Goal: Information Seeking & Learning: Find specific fact

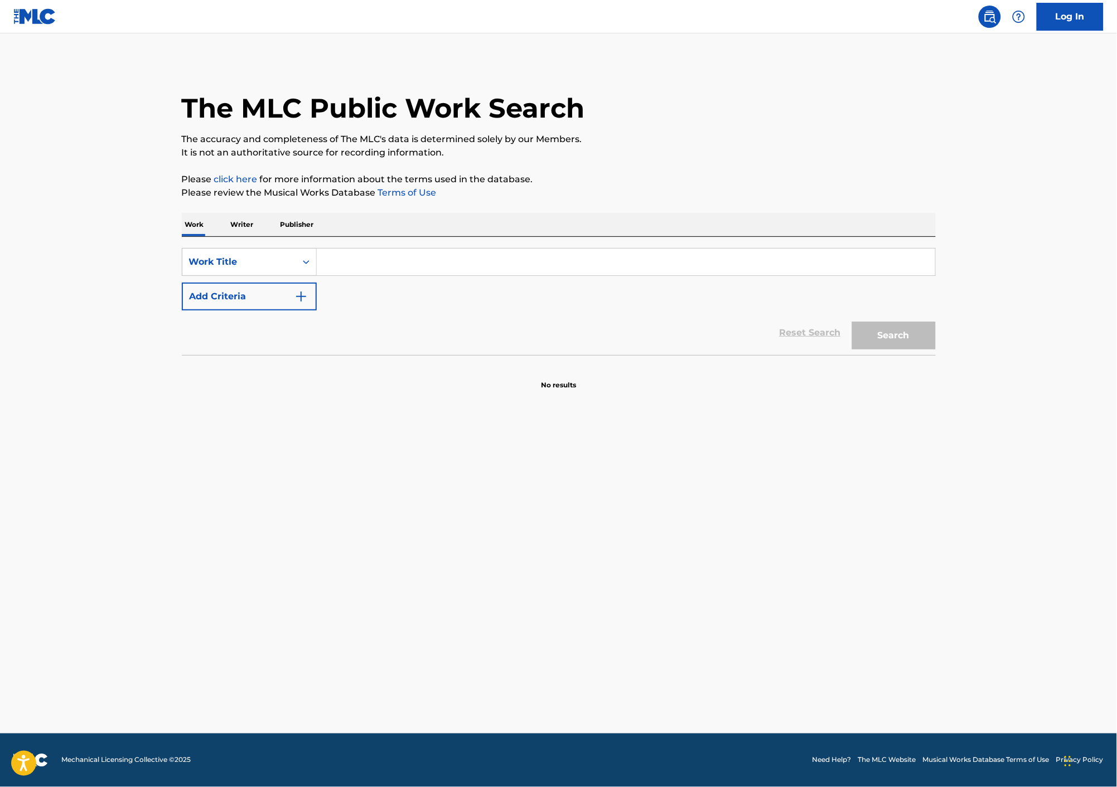
click at [341, 263] on input "Search Form" at bounding box center [626, 262] width 618 height 27
type input "to make love groove"
click at [892, 336] on button "Search" at bounding box center [894, 336] width 84 height 28
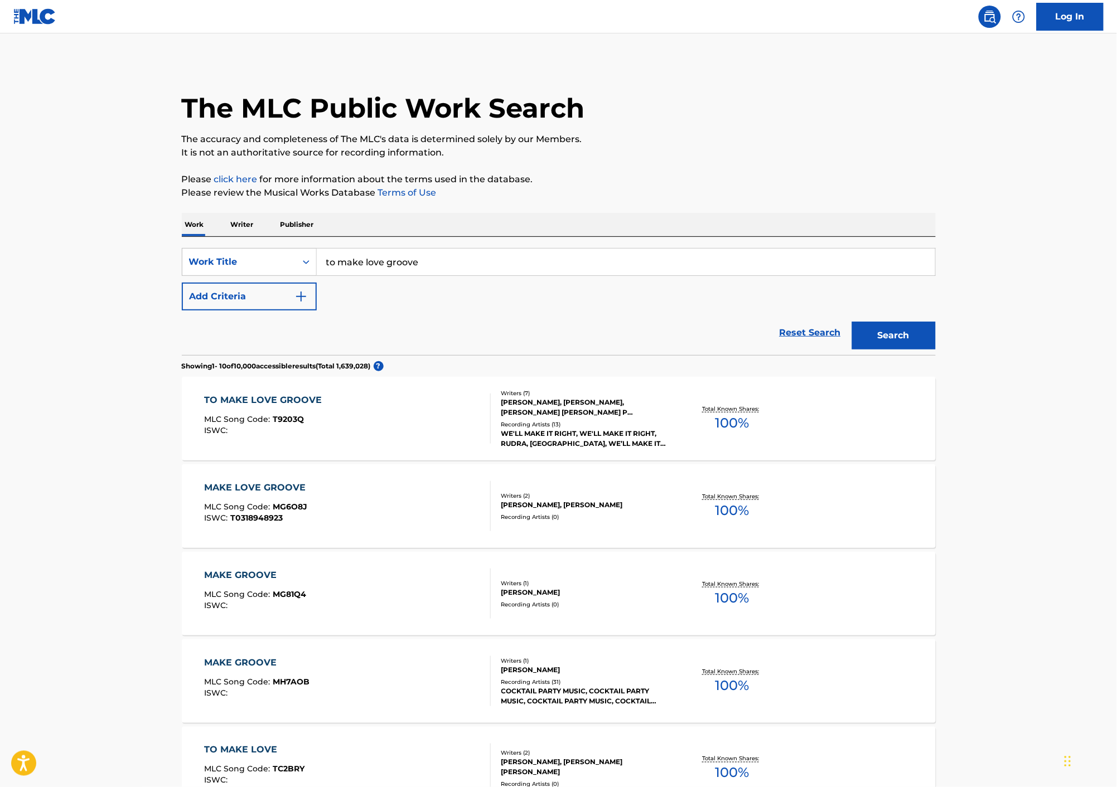
click at [391, 420] on div "TO MAKE LOVE GROOVE MLC Song Code : T9203Q ISWC :" at bounding box center [347, 419] width 287 height 50
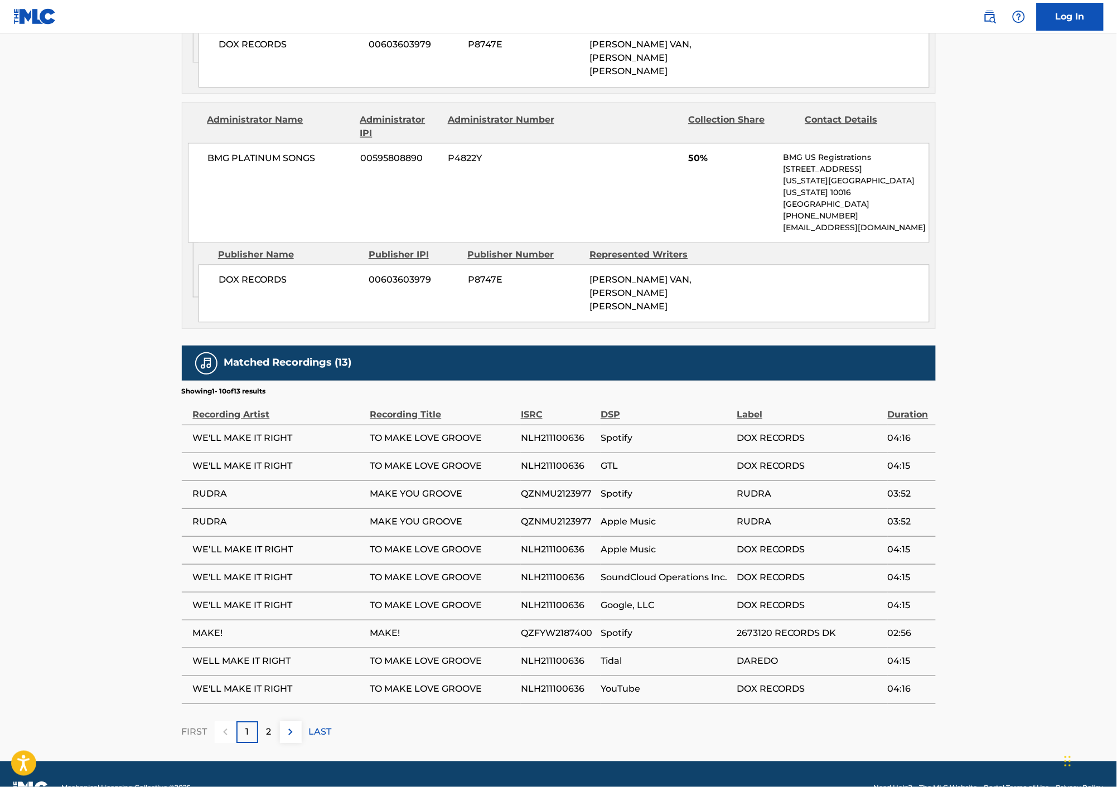
scroll to position [749, 0]
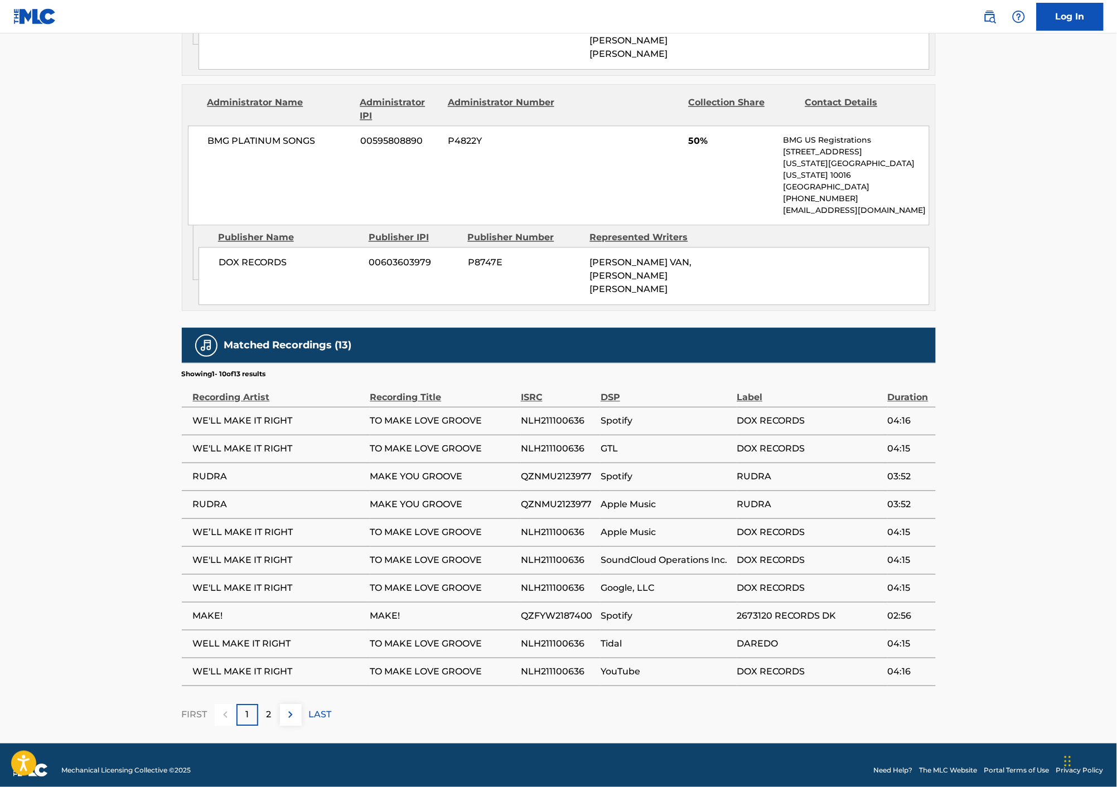
click at [267, 708] on p "2" at bounding box center [269, 714] width 5 height 13
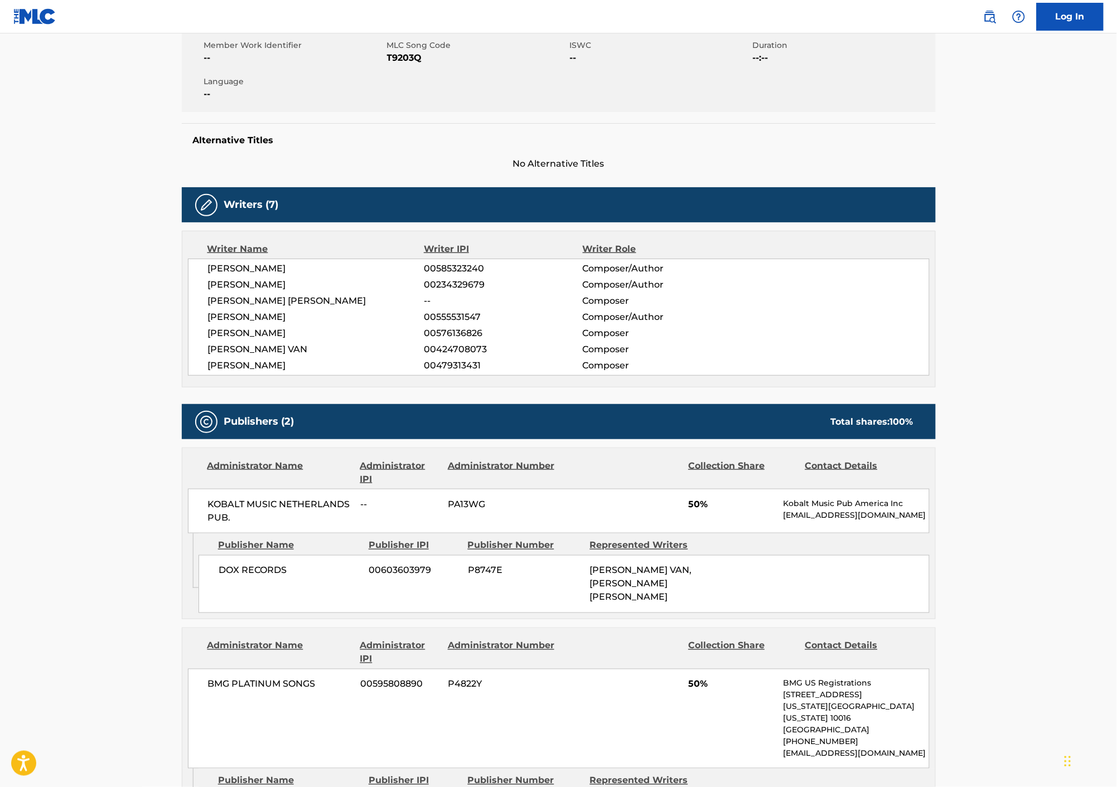
scroll to position [0, 0]
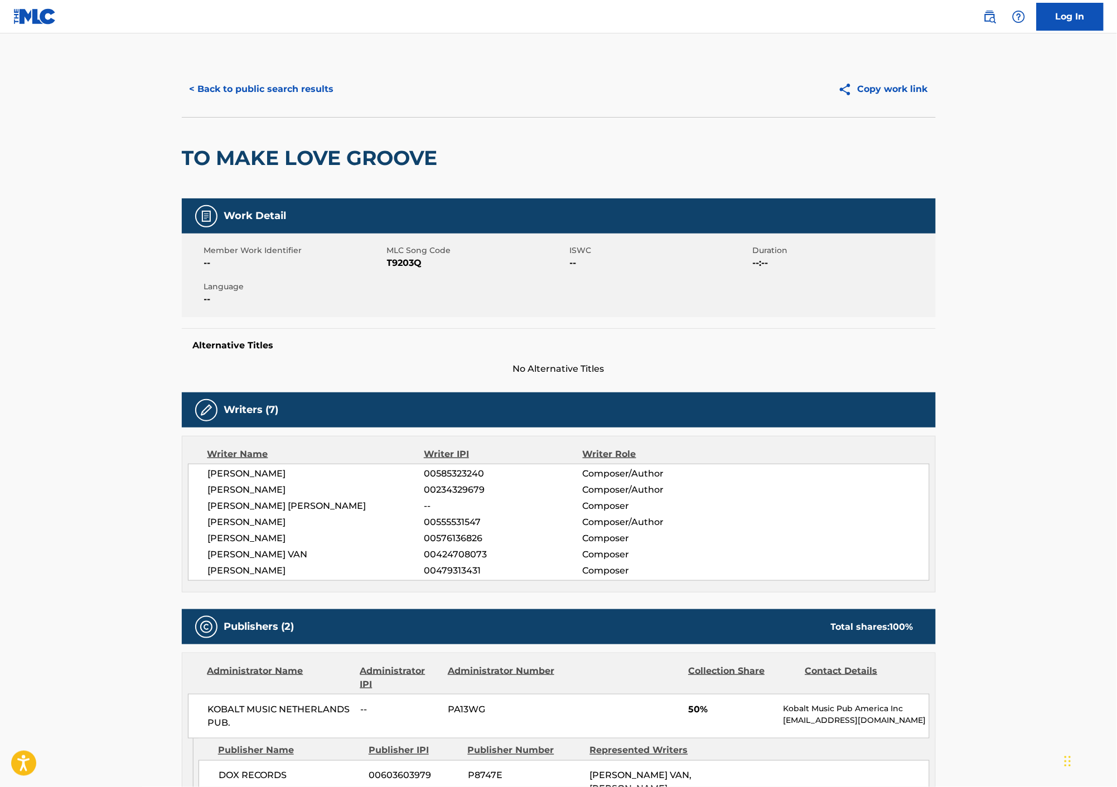
click at [95, 248] on main "< Back to public search results Copy work link TO MAKE LOVE GROOVE Work Detail …" at bounding box center [558, 665] width 1117 height 1264
drag, startPoint x: 455, startPoint y: 158, endPoint x: 184, endPoint y: 162, distance: 271.0
click at [184, 162] on div "TO MAKE LOVE GROOVE" at bounding box center [559, 157] width 754 height 81
copy h2 "TO MAKE LOVE GROOVE"
click at [253, 85] on button "< Back to public search results" at bounding box center [262, 89] width 160 height 28
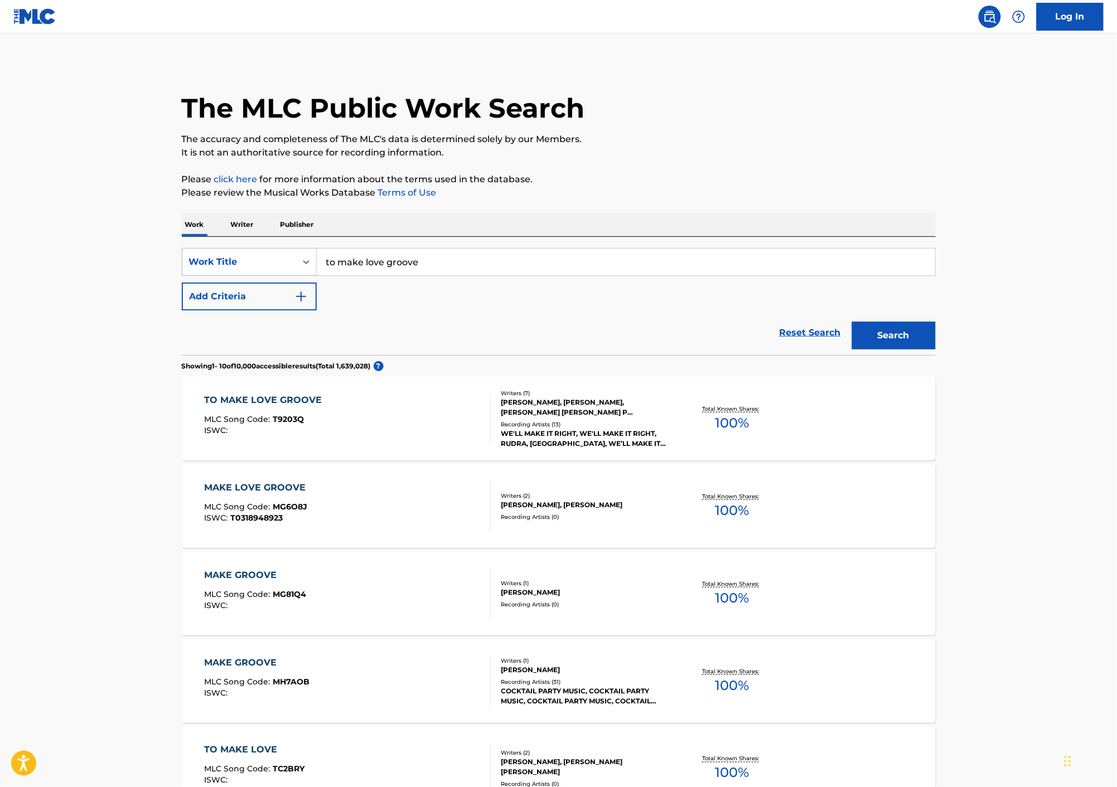
drag, startPoint x: 438, startPoint y: 253, endPoint x: 194, endPoint y: 253, distance: 244.2
click at [194, 253] on div "SearchWithCriteria0638491d-2114-4b06-ad42-33bf8f8ec4b5 Work Title to make love …" at bounding box center [559, 262] width 754 height 28
paste input "BELOW THE WATERFALL"
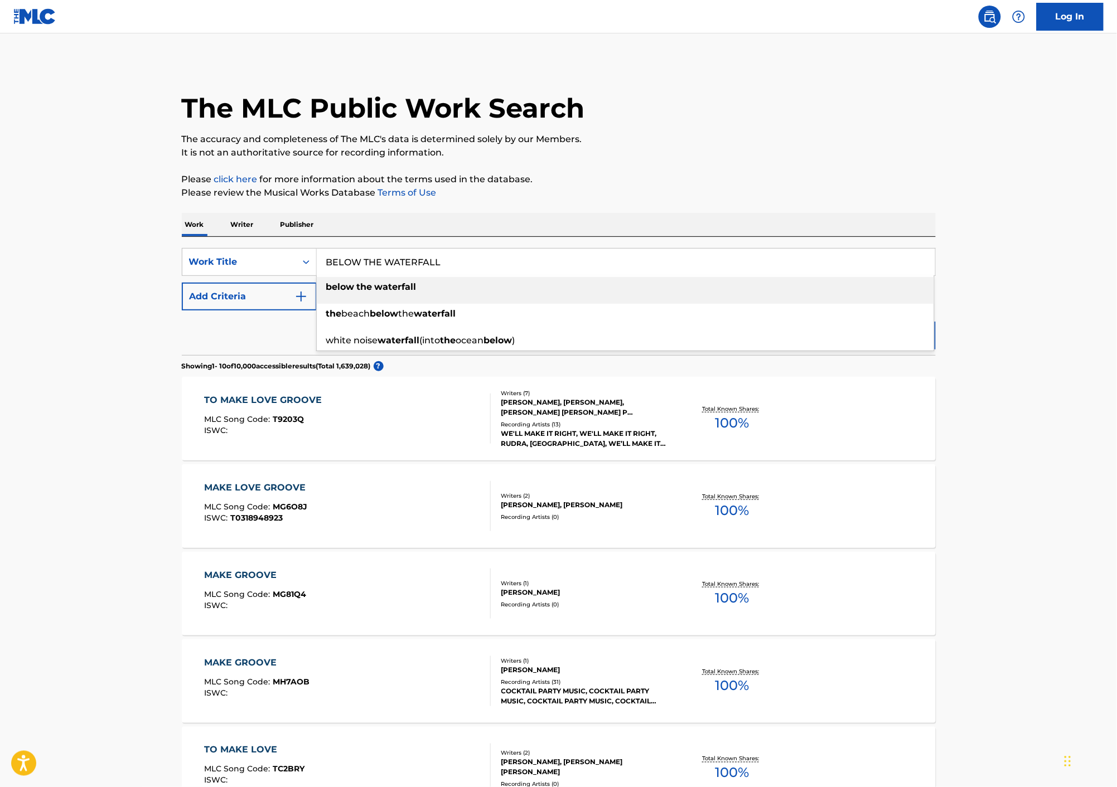
click at [529, 279] on div "below the waterfall" at bounding box center [625, 287] width 617 height 20
type input "below the waterfall"
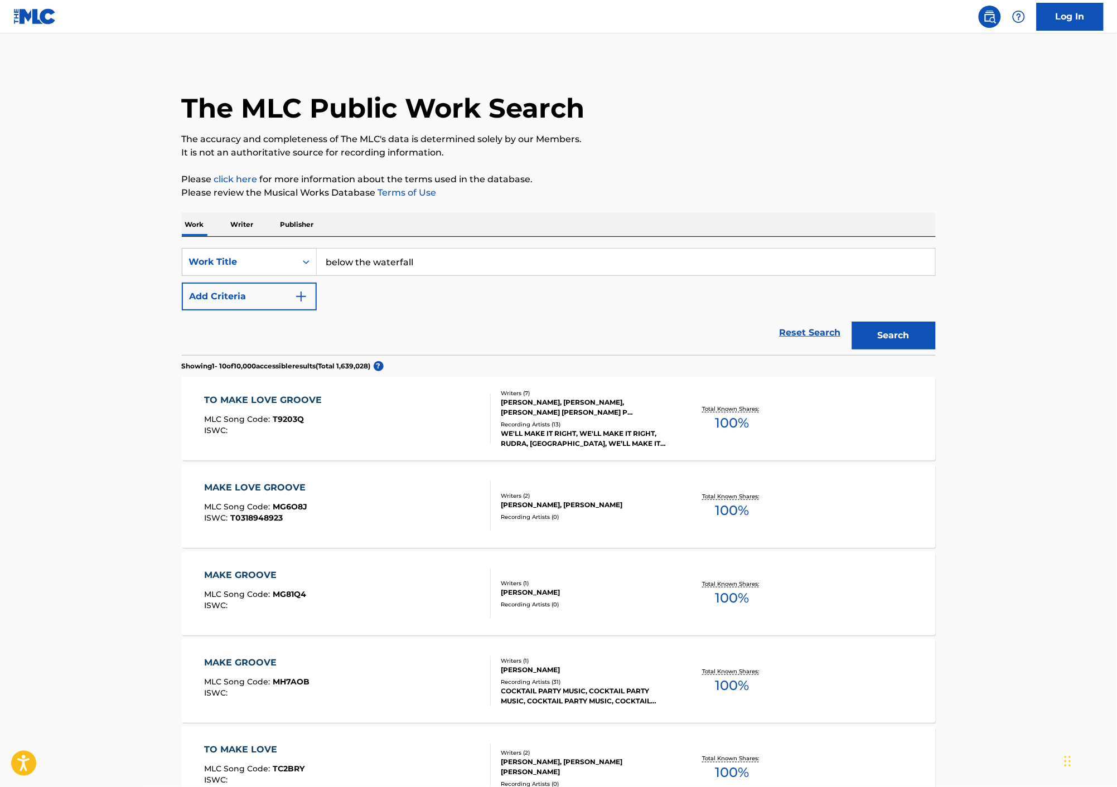
click at [879, 333] on button "Search" at bounding box center [894, 336] width 84 height 28
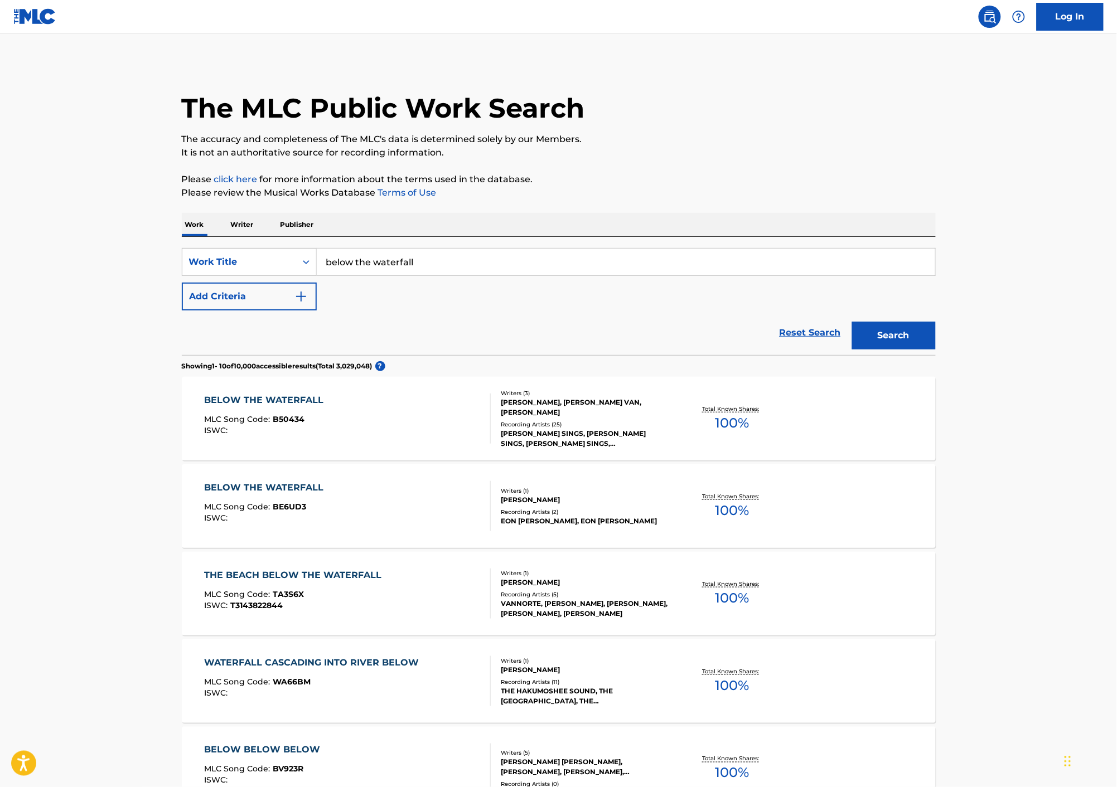
click at [346, 405] on div "BELOW THE WATERFALL MLC Song Code : B50434 ISWC :" at bounding box center [347, 419] width 287 height 50
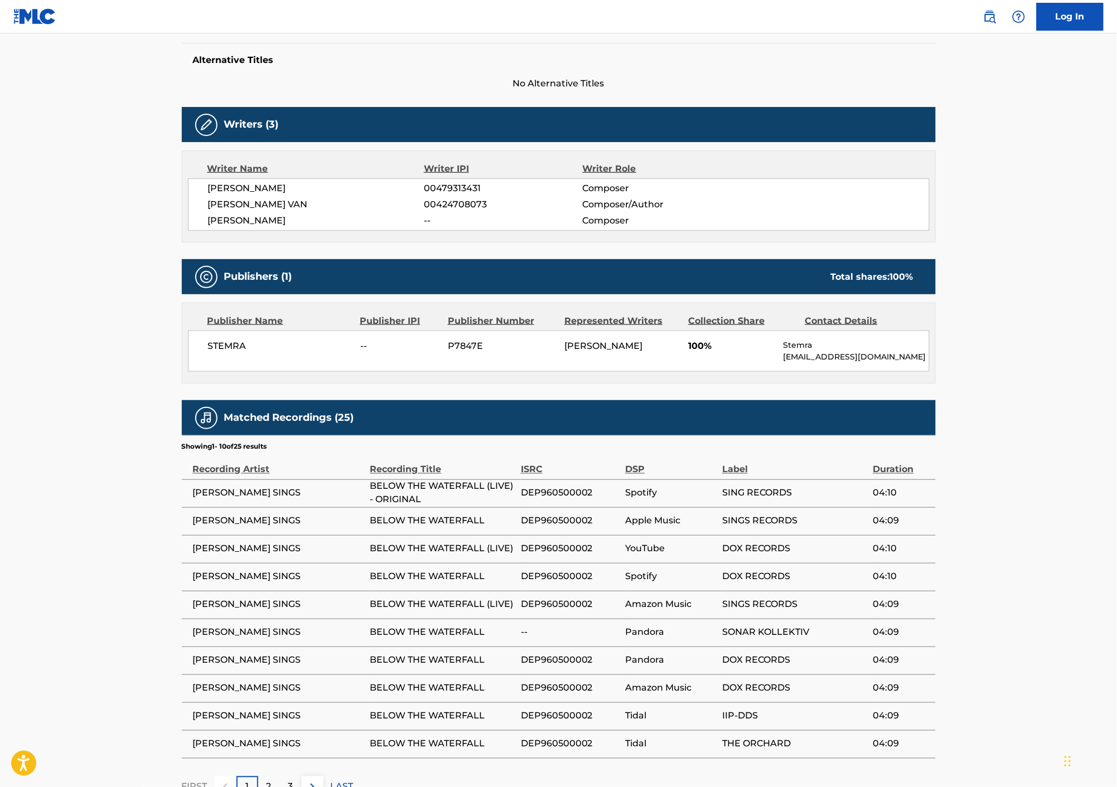
scroll to position [369, 0]
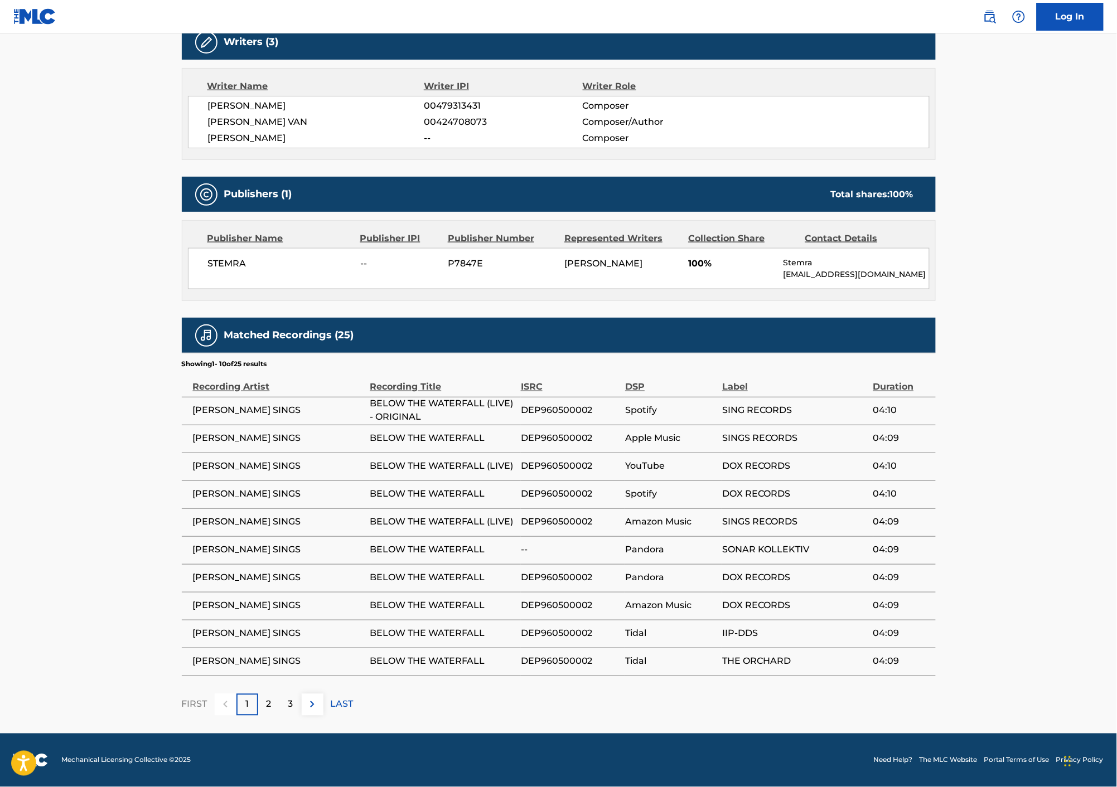
click at [270, 708] on p "2" at bounding box center [269, 704] width 5 height 13
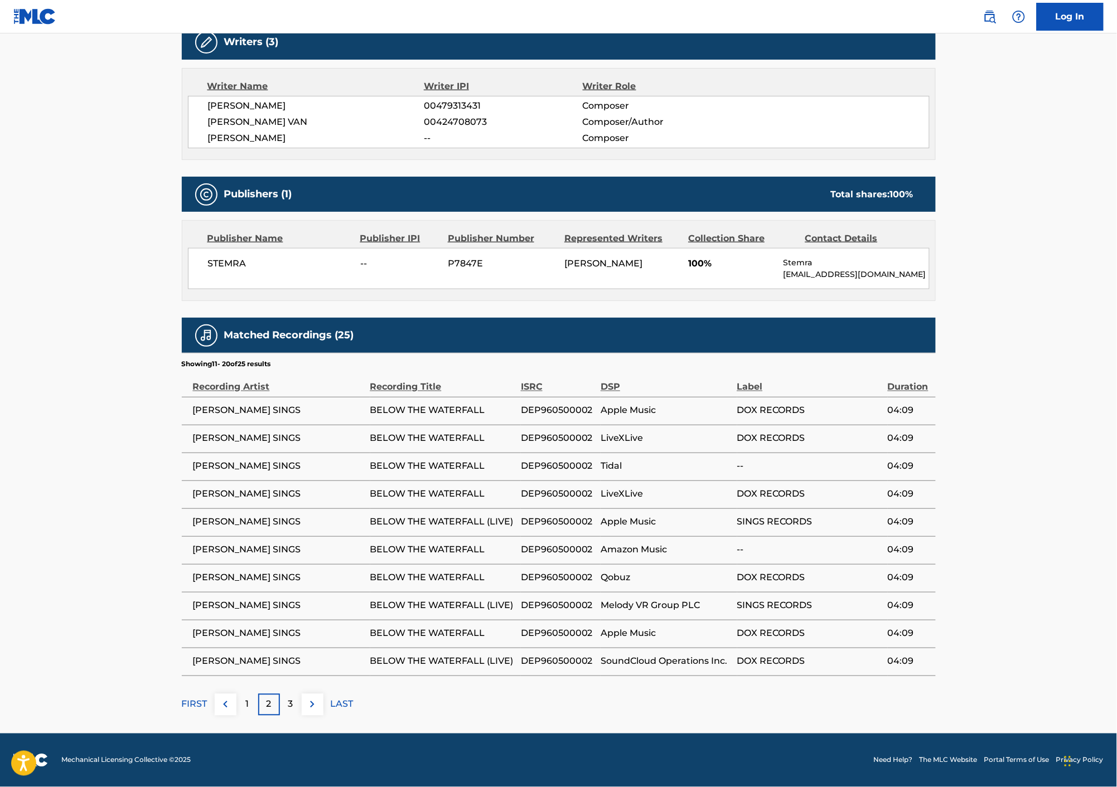
click at [285, 701] on div "3" at bounding box center [291, 705] width 22 height 22
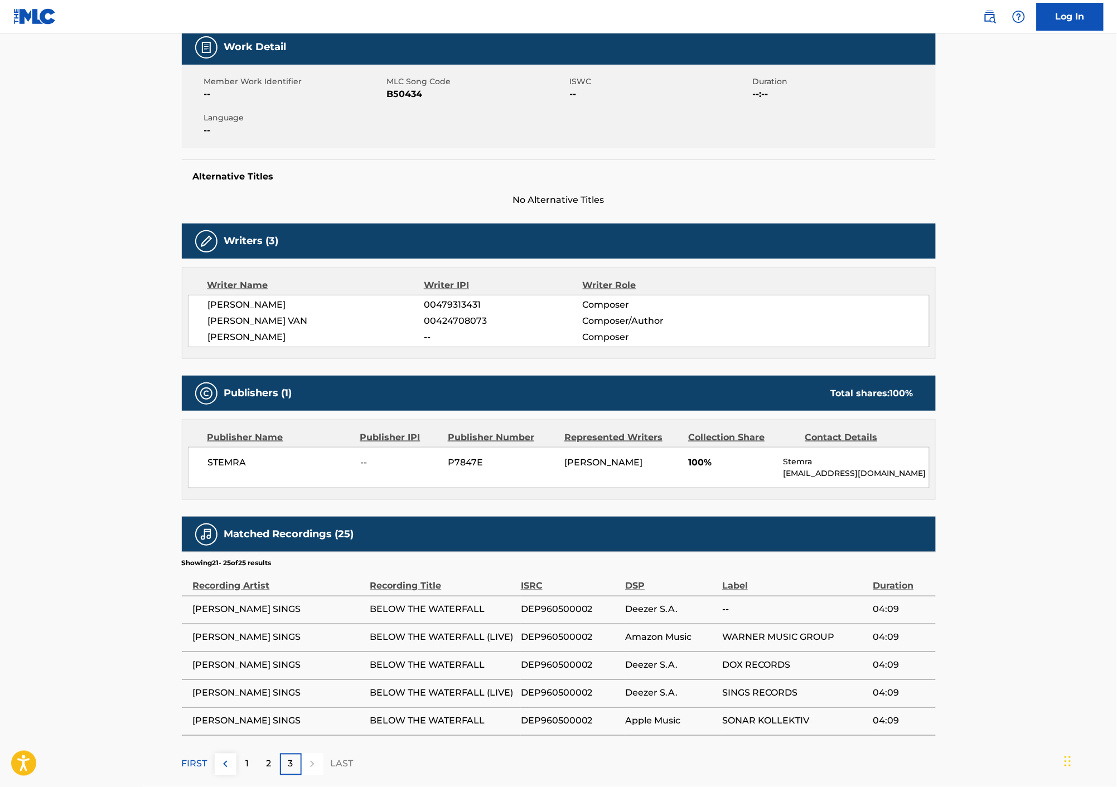
scroll to position [0, 0]
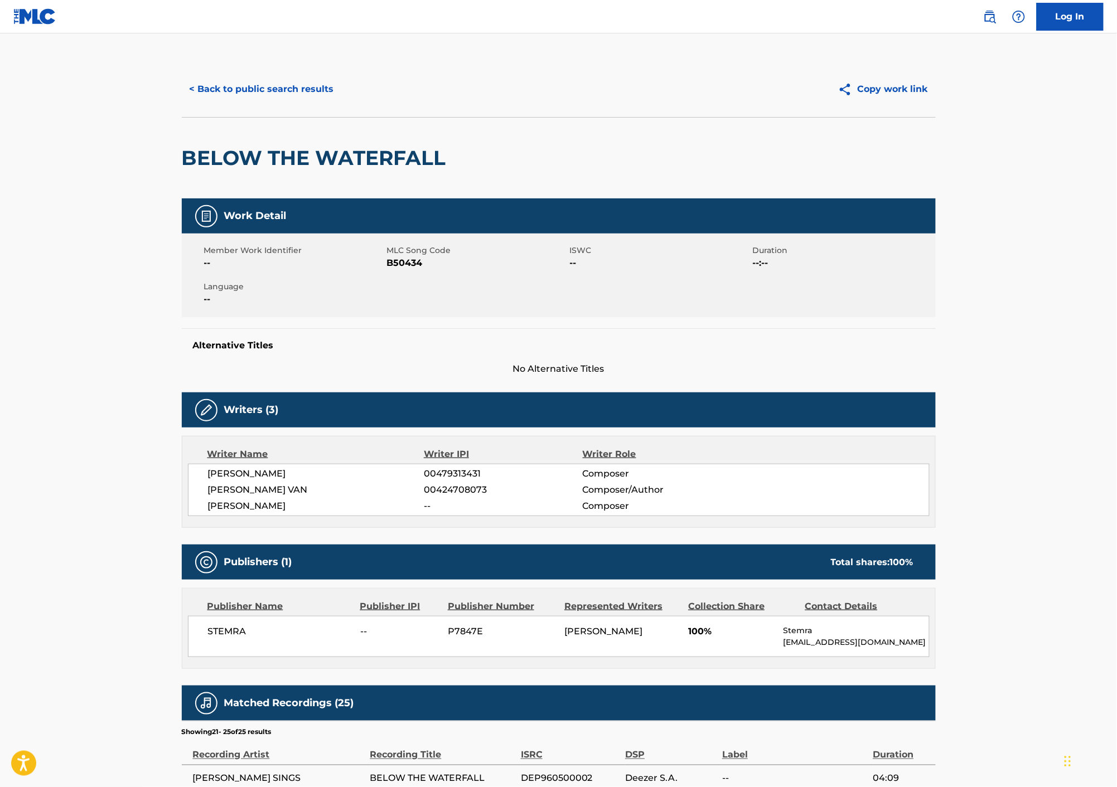
click at [233, 83] on button "< Back to public search results" at bounding box center [262, 89] width 160 height 28
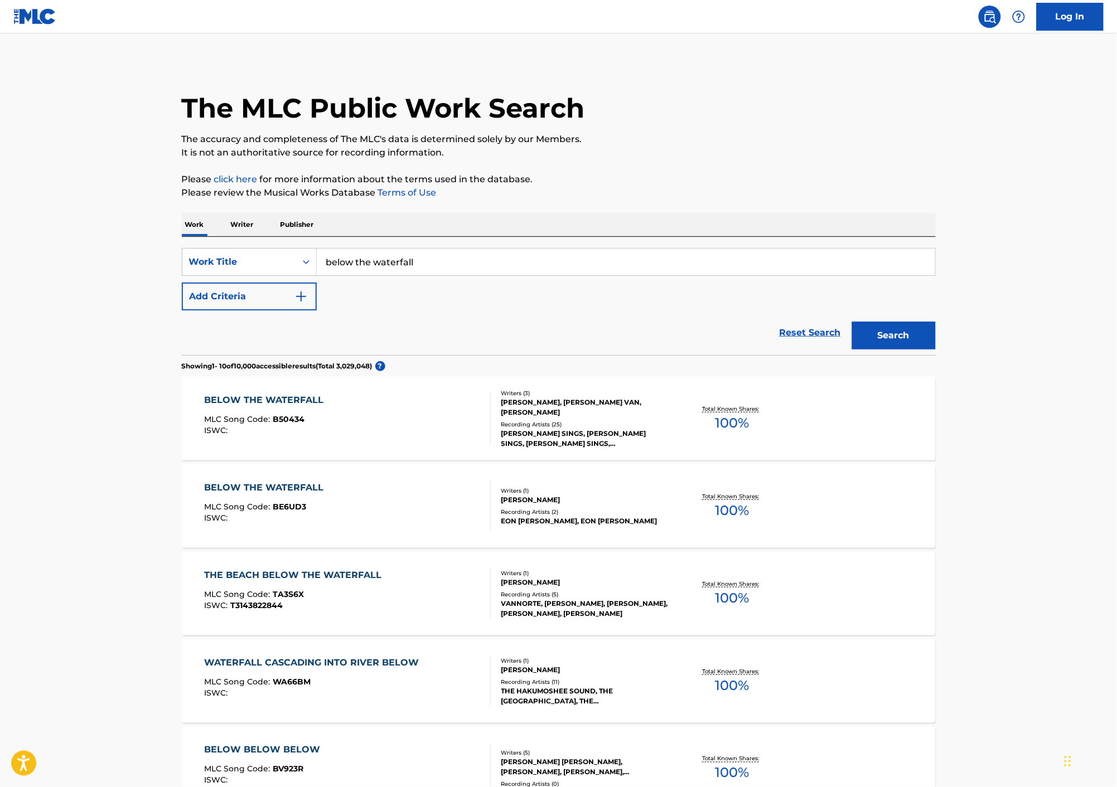
drag, startPoint x: 378, startPoint y: 267, endPoint x: 329, endPoint y: 282, distance: 51.3
click at [143, 257] on main "The MLC Public Work Search The accuracy and completeness of The MLC's data is d…" at bounding box center [558, 672] width 1117 height 1278
paste input "B E N N Y S I N G S R E D N O S E D I S T R I C T"
type input "B E N N Y S I N G S R E D N O S E D I S T R I C T"
click at [879, 333] on button "Search" at bounding box center [894, 336] width 84 height 28
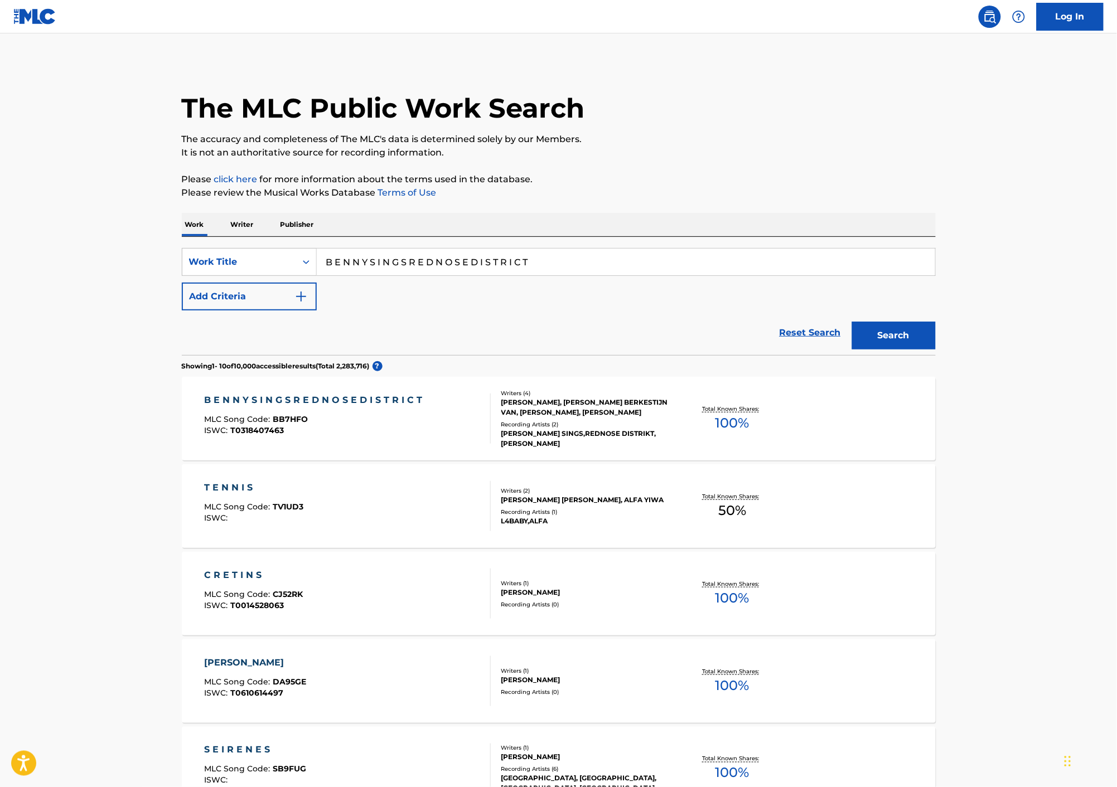
click at [427, 408] on div "B E N N Y S I N G S R E D N O S E D I S T R I C T MLC Song Code : BB7HFO ISWC :…" at bounding box center [347, 419] width 287 height 50
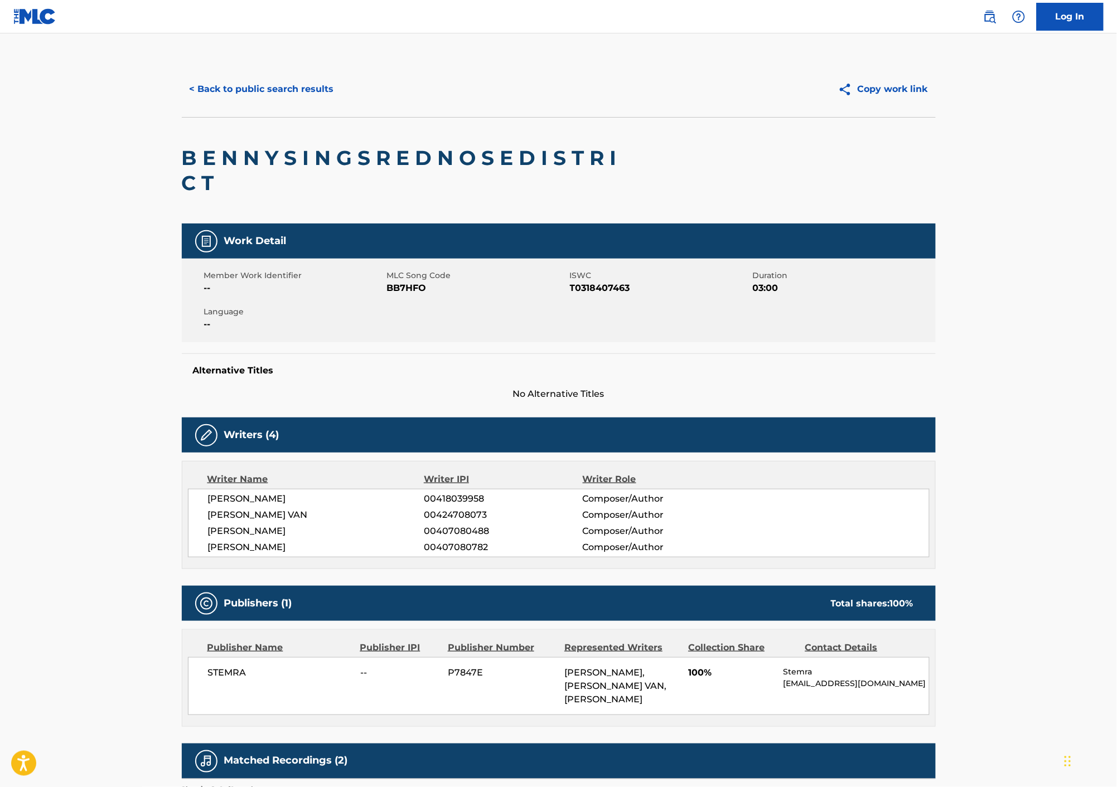
click at [213, 87] on button "< Back to public search results" at bounding box center [262, 89] width 160 height 28
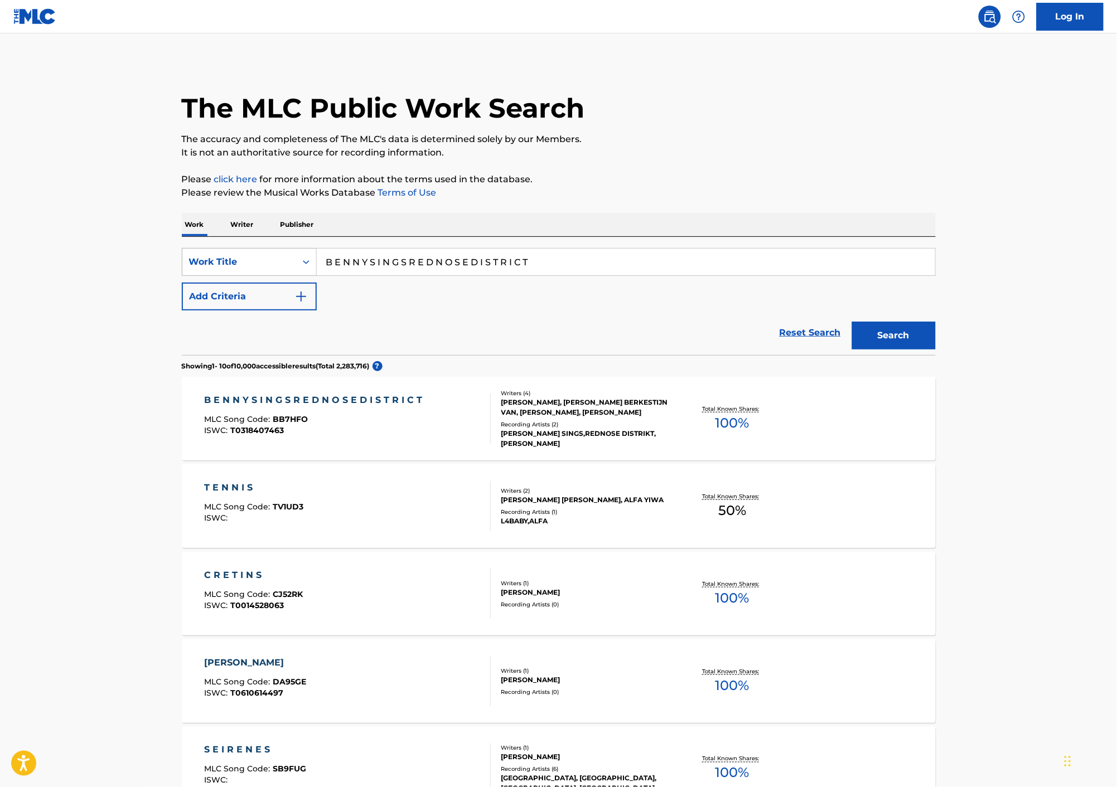
click at [306, 263] on icon "Search Form" at bounding box center [306, 261] width 11 height 11
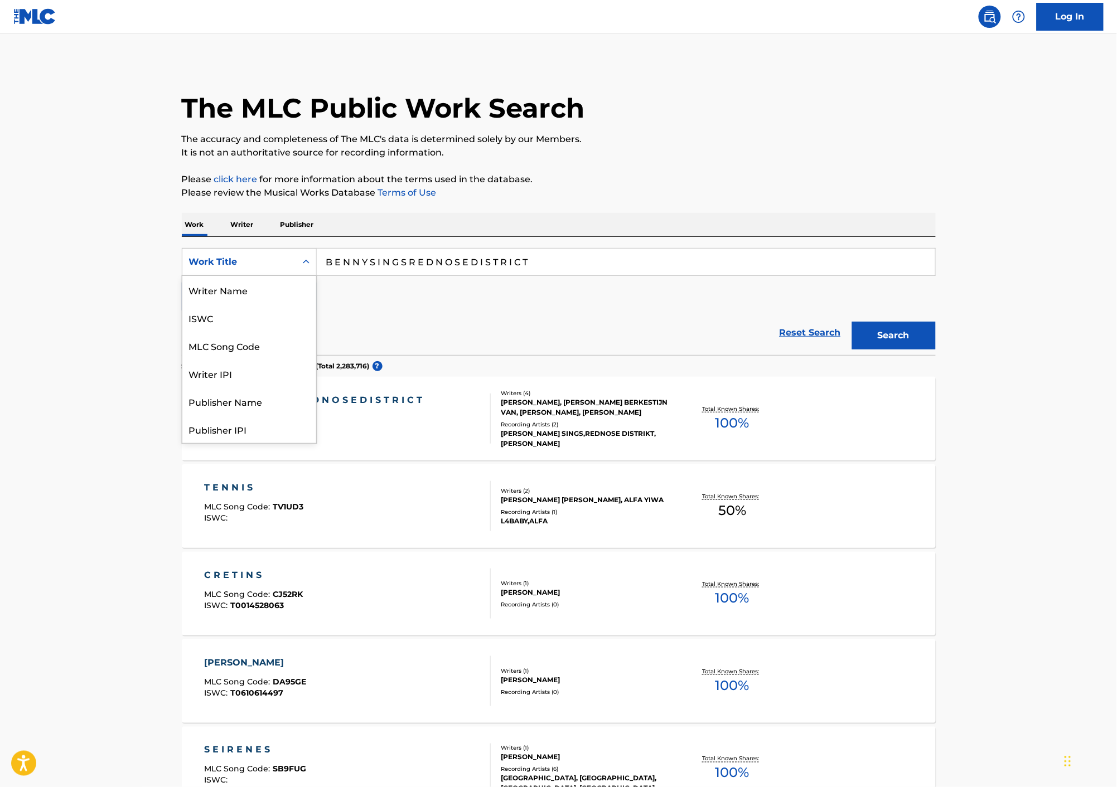
scroll to position [56, 0]
click at [285, 349] on div "Publisher Name" at bounding box center [249, 346] width 134 height 28
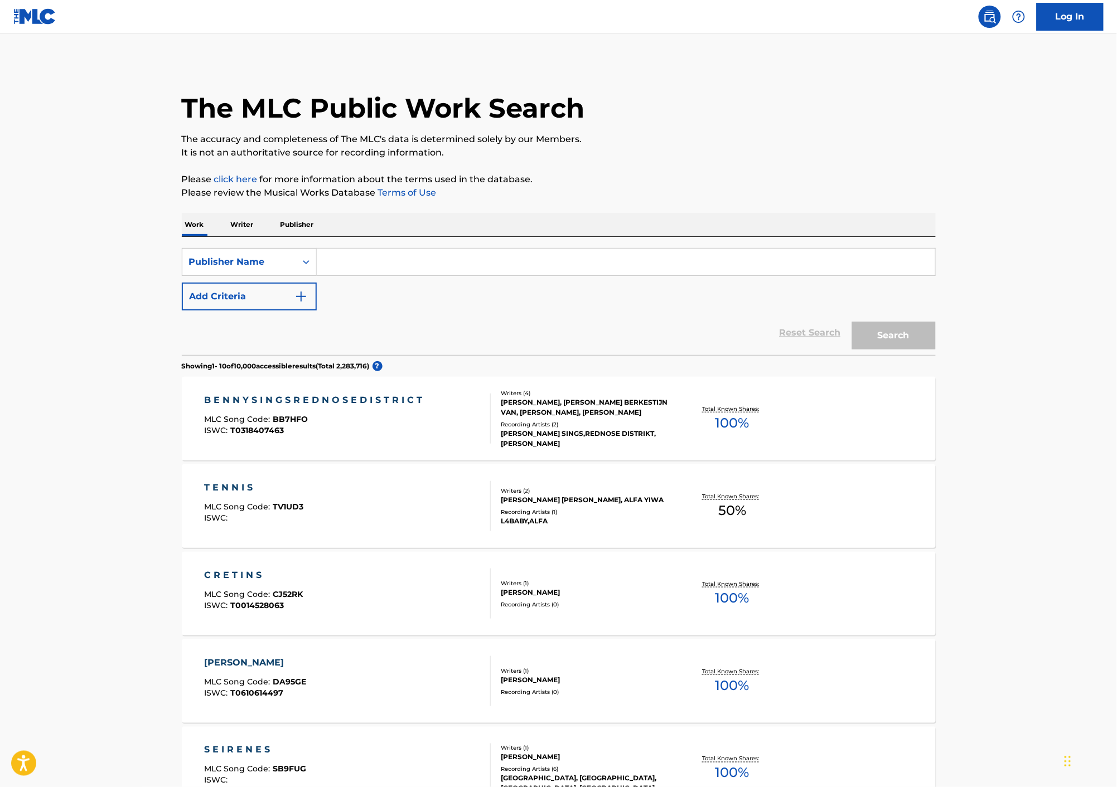
click at [396, 264] on input "Search Form" at bounding box center [626, 262] width 618 height 27
click at [852, 322] on button "Search" at bounding box center [894, 336] width 84 height 28
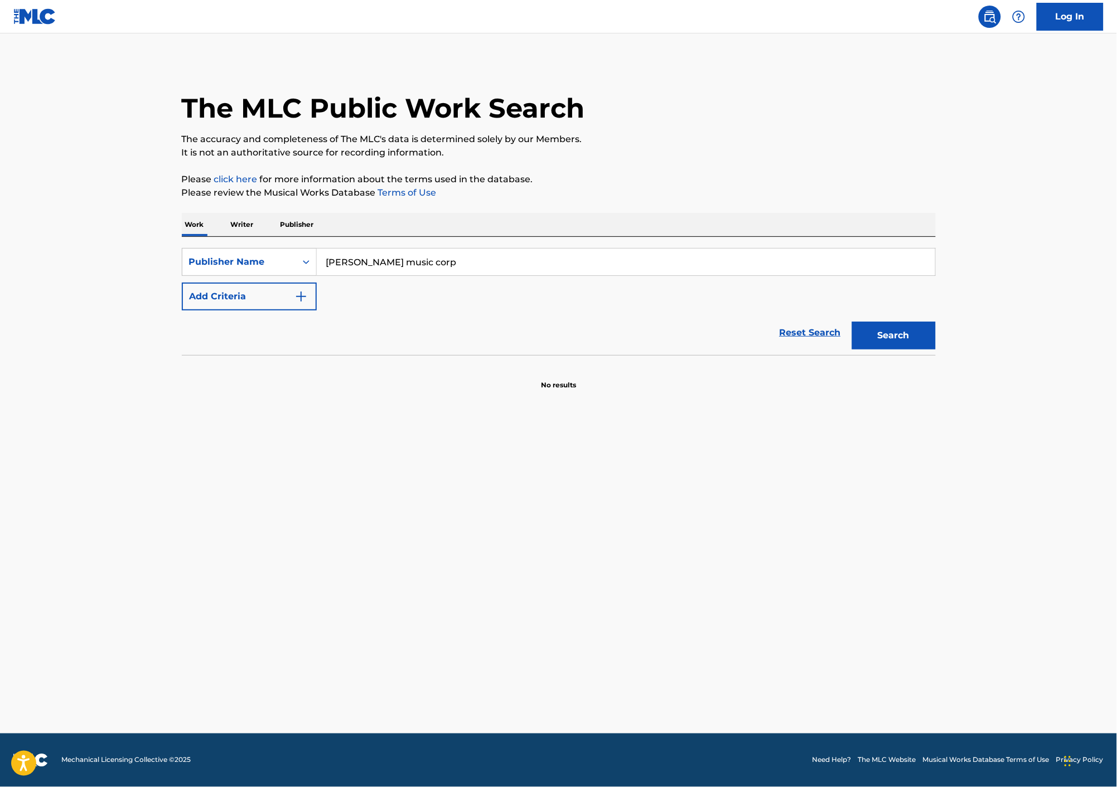
drag, startPoint x: 461, startPoint y: 265, endPoint x: 433, endPoint y: 265, distance: 27.9
click at [433, 265] on input "warner chappell music corp" at bounding box center [626, 262] width 618 height 27
type input "warner chappell music INC"
click at [852, 322] on button "Search" at bounding box center [894, 336] width 84 height 28
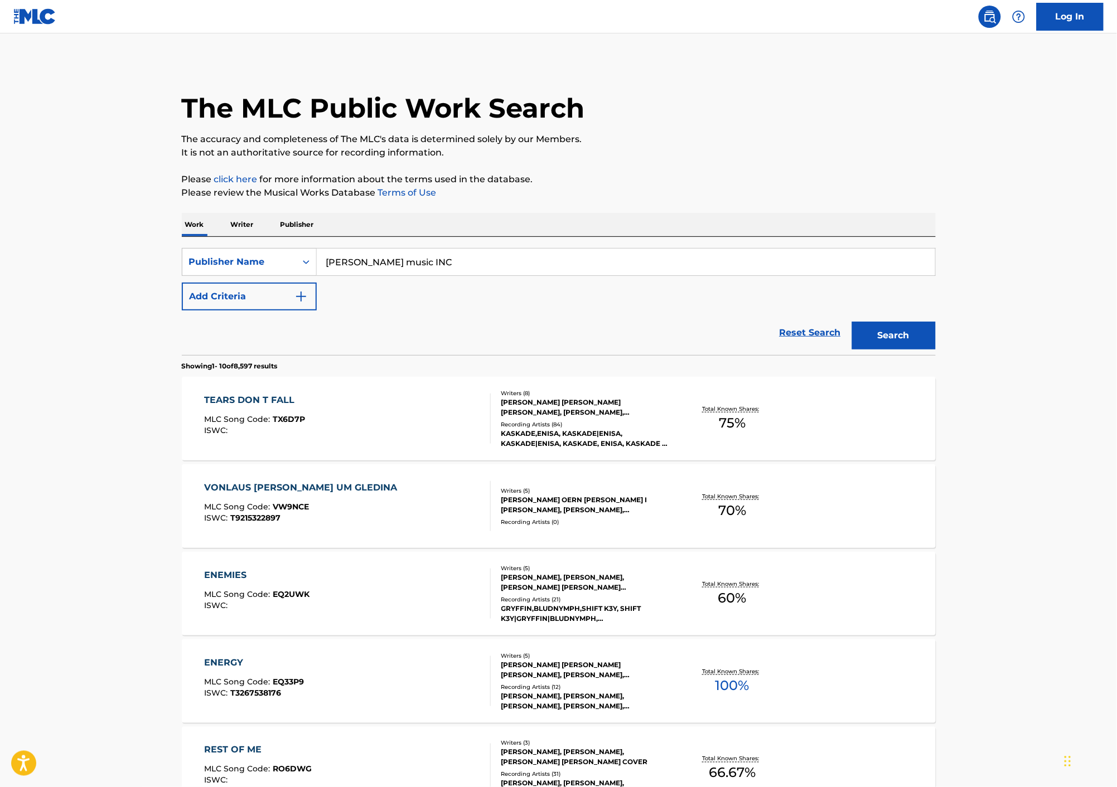
click at [405, 419] on div "TEARS DON T FALL MLC Song Code : TX6D7P ISWC :" at bounding box center [347, 419] width 287 height 50
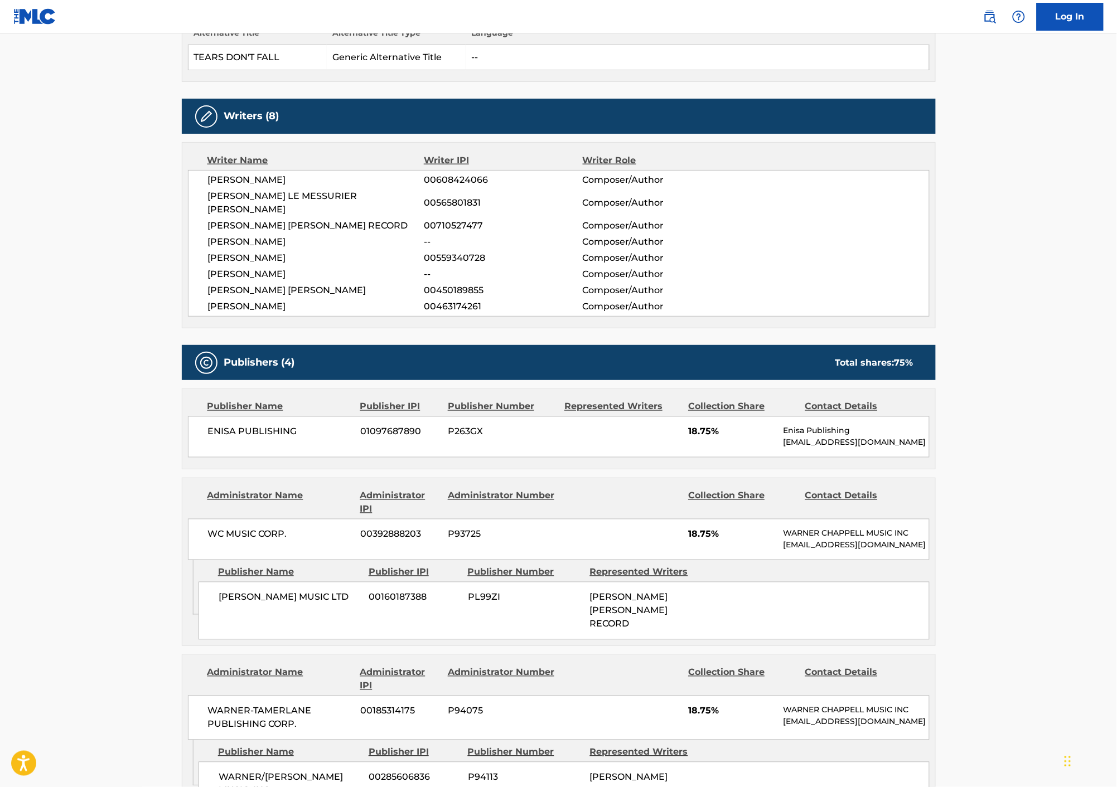
scroll to position [488, 0]
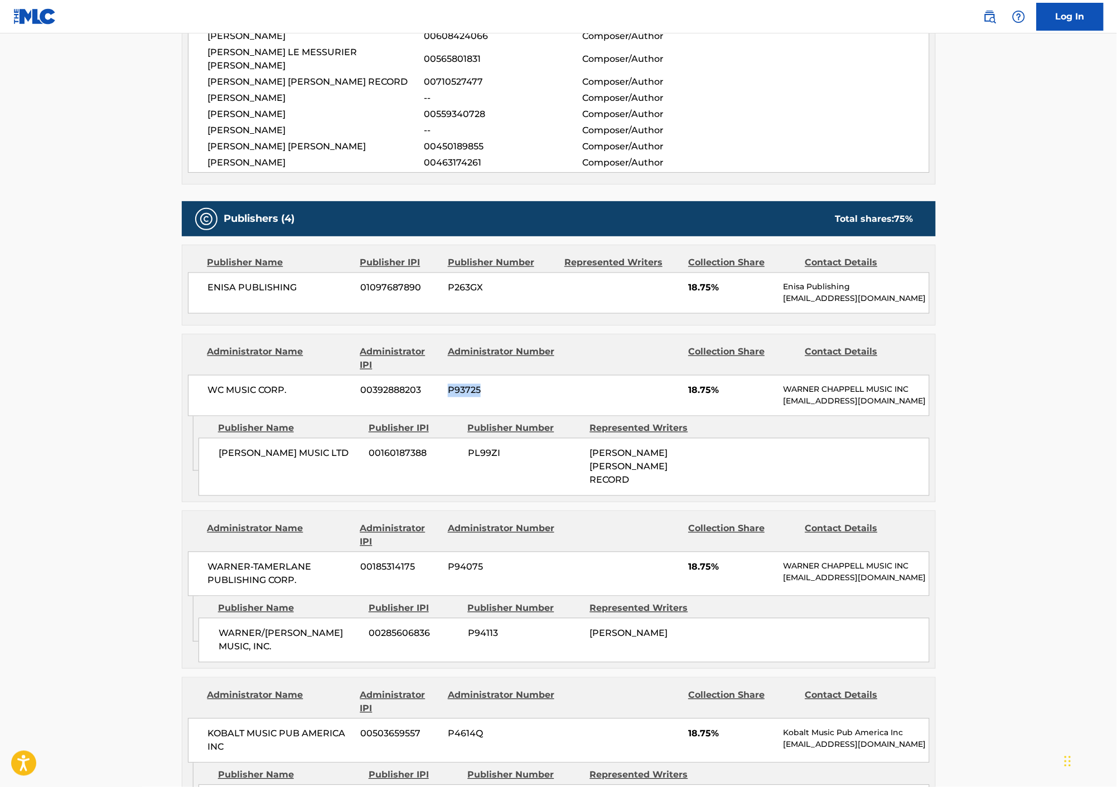
drag, startPoint x: 495, startPoint y: 385, endPoint x: 438, endPoint y: 381, distance: 57.0
click at [438, 381] on div "WC MUSIC CORP. 00392888203 P93725 18.75% WARNER CHAPPELL MUSIC INC MLC_Inquirie…" at bounding box center [559, 395] width 742 height 41
copy div "P93725"
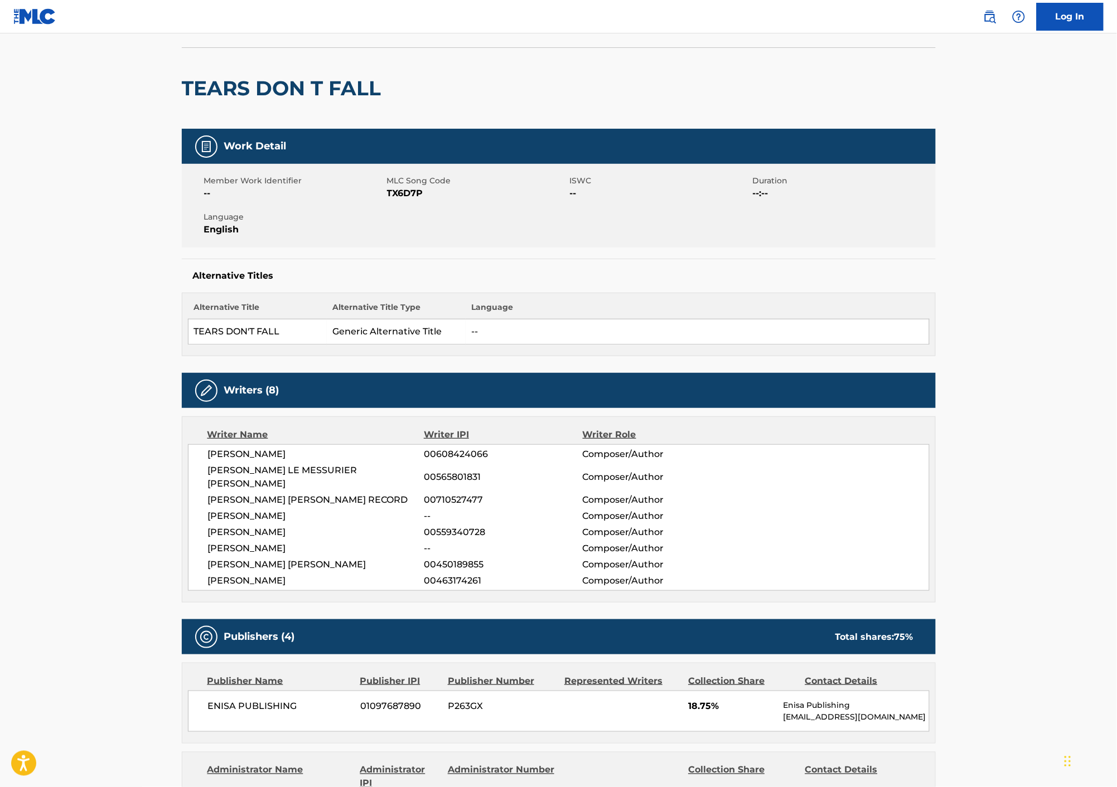
scroll to position [0, 0]
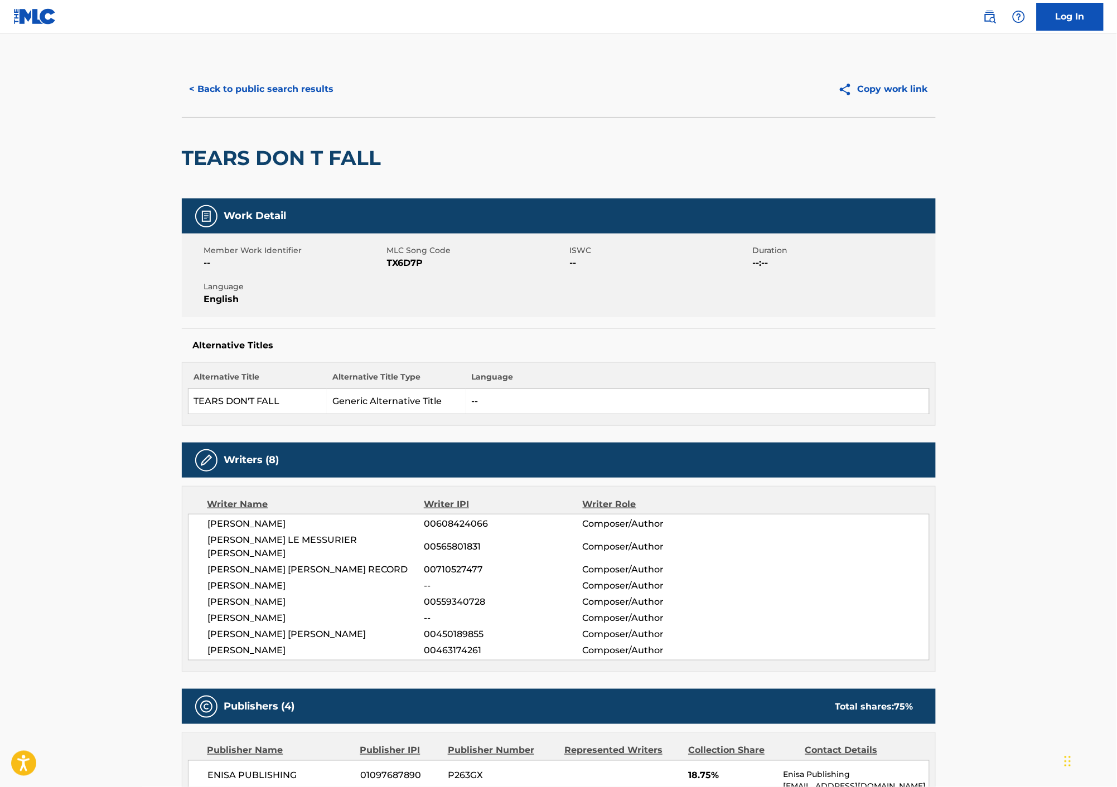
click at [225, 88] on button "< Back to public search results" at bounding box center [262, 89] width 160 height 28
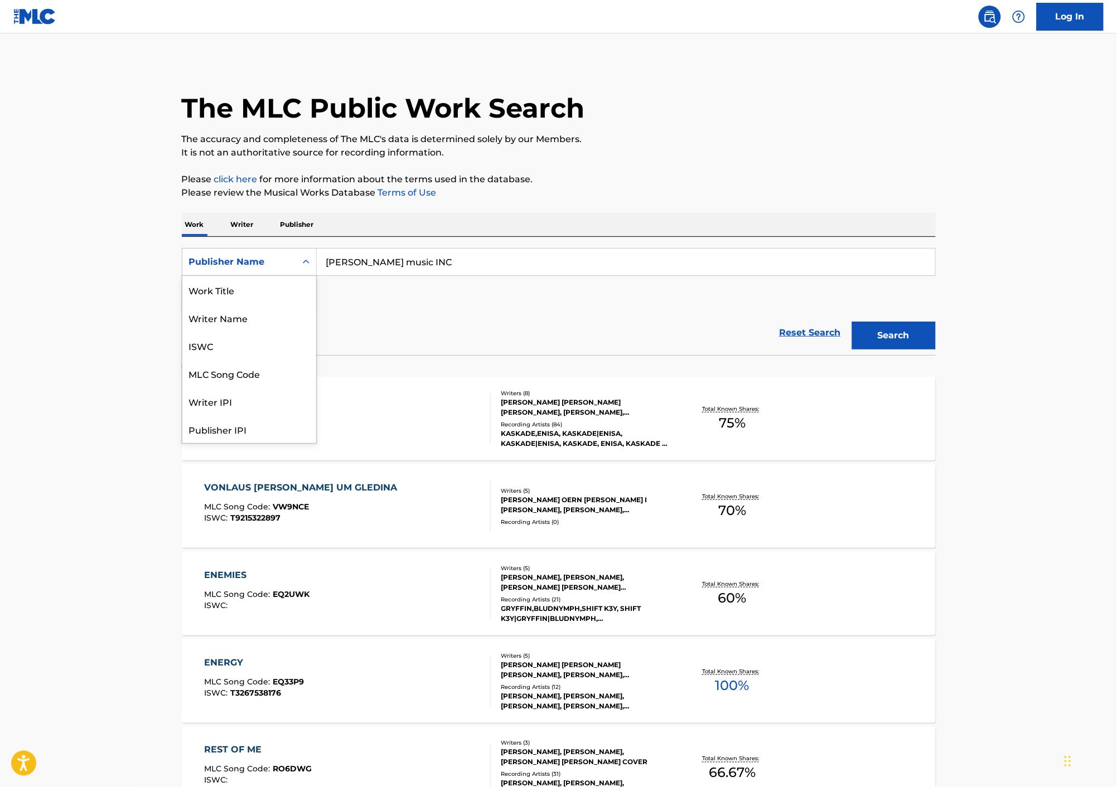
click at [302, 261] on icon "Search Form" at bounding box center [306, 261] width 11 height 11
click at [287, 371] on div "Publisher IPI" at bounding box center [249, 374] width 134 height 28
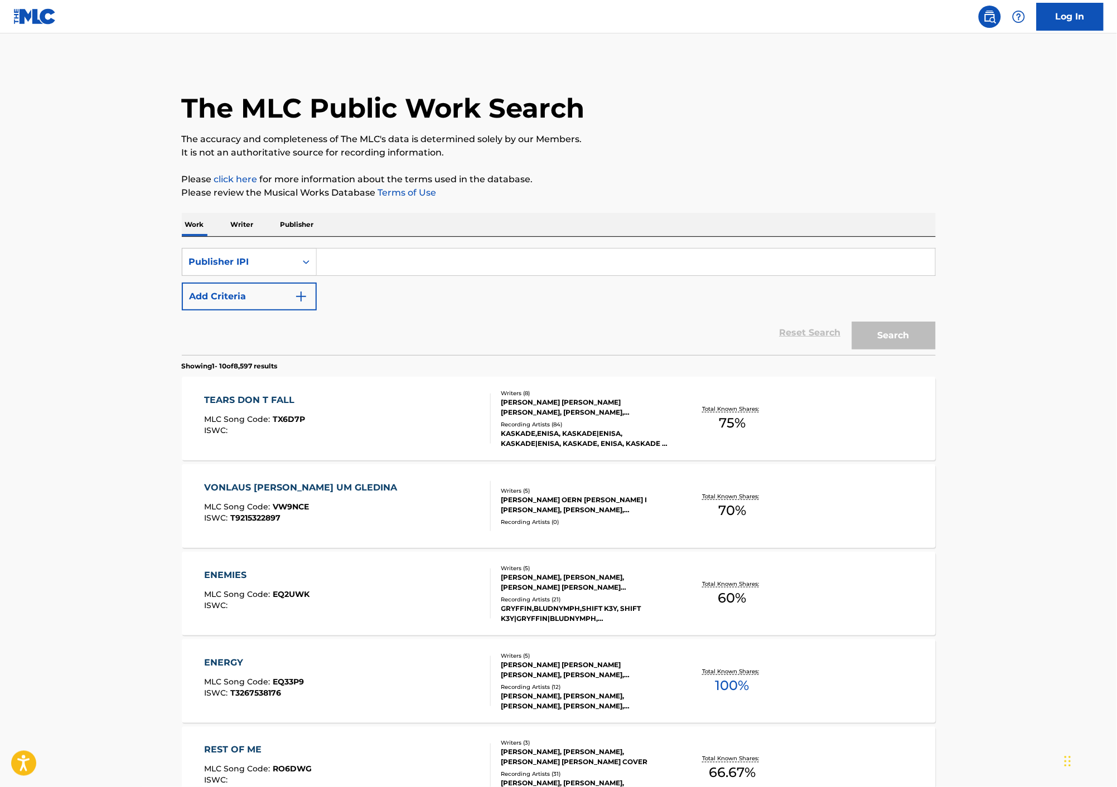
click at [405, 255] on input "Search Form" at bounding box center [626, 262] width 618 height 27
paste input "53026414"
type input "53026414"
click at [880, 338] on button "Search" at bounding box center [894, 336] width 84 height 28
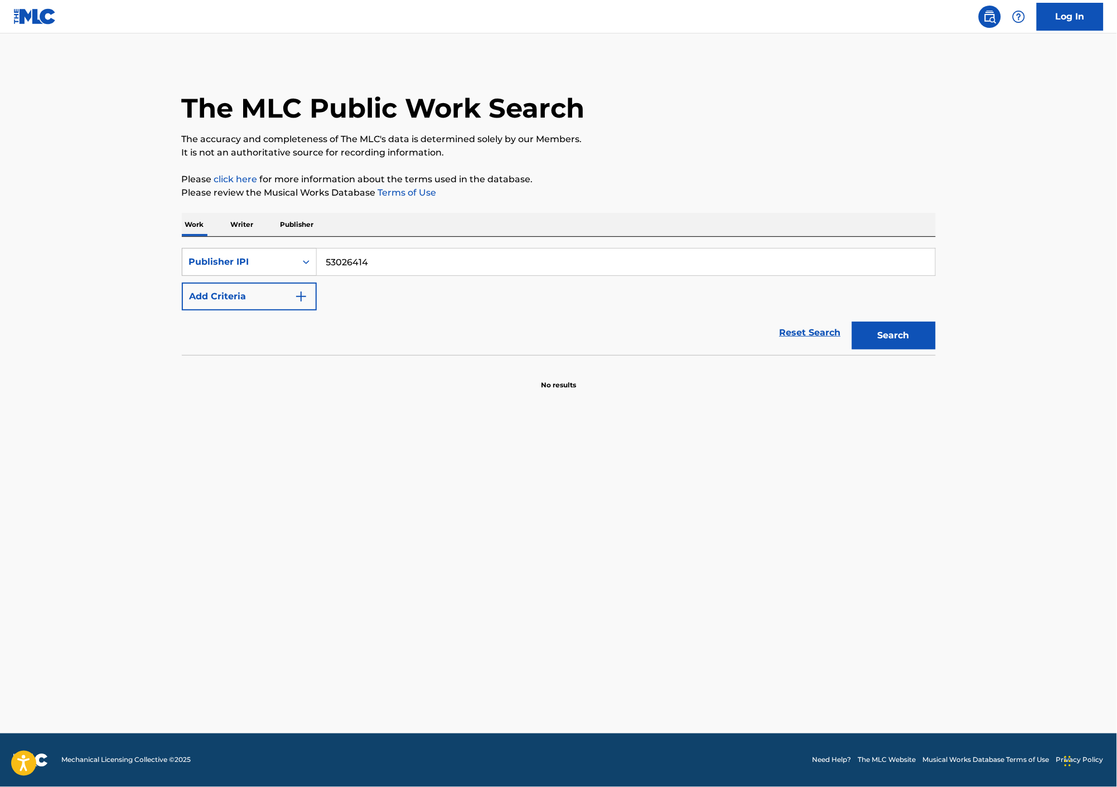
drag, startPoint x: 408, startPoint y: 265, endPoint x: 231, endPoint y: 249, distance: 176.9
click at [232, 250] on div "SearchWithCriteriafff74cc2-e429-43b9-80ed-b328a855d59f Publisher IPI 53026414" at bounding box center [559, 262] width 754 height 28
type input "5876576"
click at [852, 322] on button "Search" at bounding box center [894, 336] width 84 height 28
click at [876, 336] on button "Search" at bounding box center [894, 336] width 84 height 28
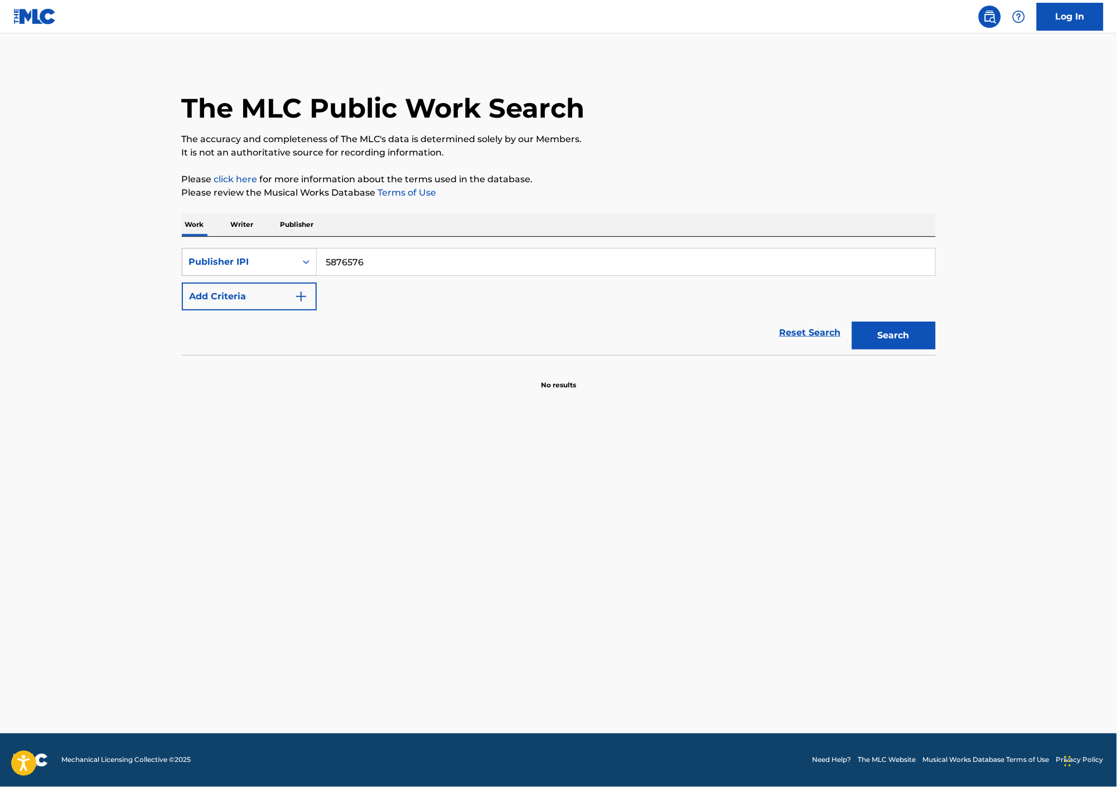
click at [304, 263] on icon "Search Form" at bounding box center [306, 262] width 7 height 4
click at [285, 400] on div "MLC Publisher Number" at bounding box center [249, 402] width 134 height 28
click at [354, 267] on input "Search Form" at bounding box center [626, 262] width 618 height 27
type input "[PERSON_NAME] music [PERSON_NAME]"
click at [893, 339] on button "Search" at bounding box center [894, 336] width 84 height 28
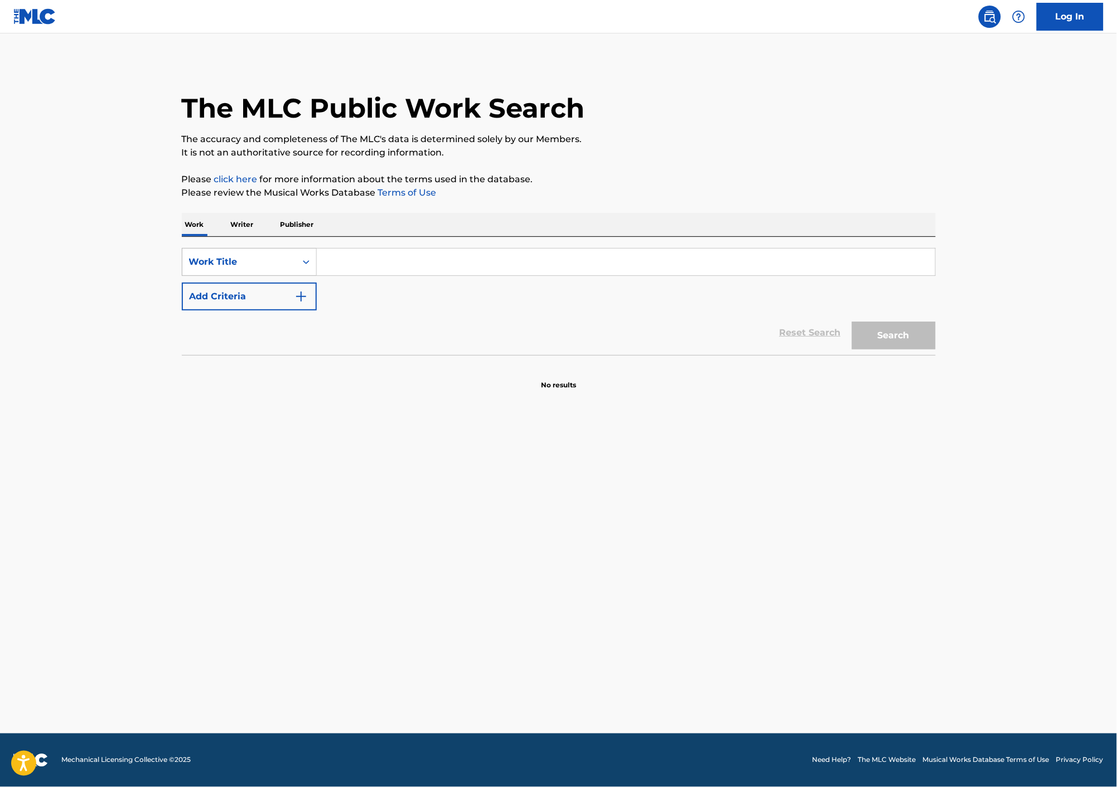
click at [308, 263] on icon "Search Form" at bounding box center [306, 262] width 7 height 4
click at [263, 407] on div "MLC Publisher Number" at bounding box center [249, 402] width 134 height 28
click at [339, 265] on input "Search Form" at bounding box center [626, 262] width 618 height 27
paste input "53026414"
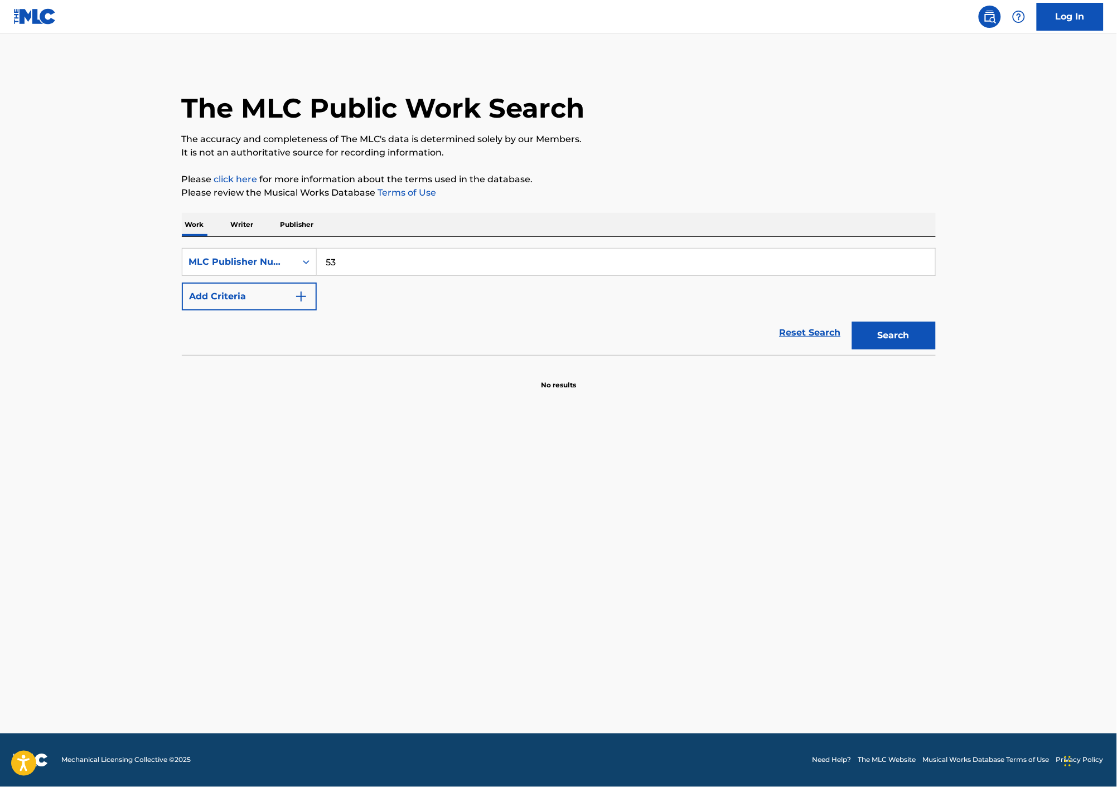
type input "5"
type input "[PERSON_NAME] music [PERSON_NAME]"
click at [873, 335] on button "Search" at bounding box center [894, 336] width 84 height 28
drag, startPoint x: 480, startPoint y: 265, endPoint x: 272, endPoint y: 249, distance: 208.7
click at [272, 249] on div "SearchWithCriteria18bde38f-927f-42a0-8b2b-442ea0fafa47 MLC Publisher Number [PE…" at bounding box center [559, 262] width 754 height 28
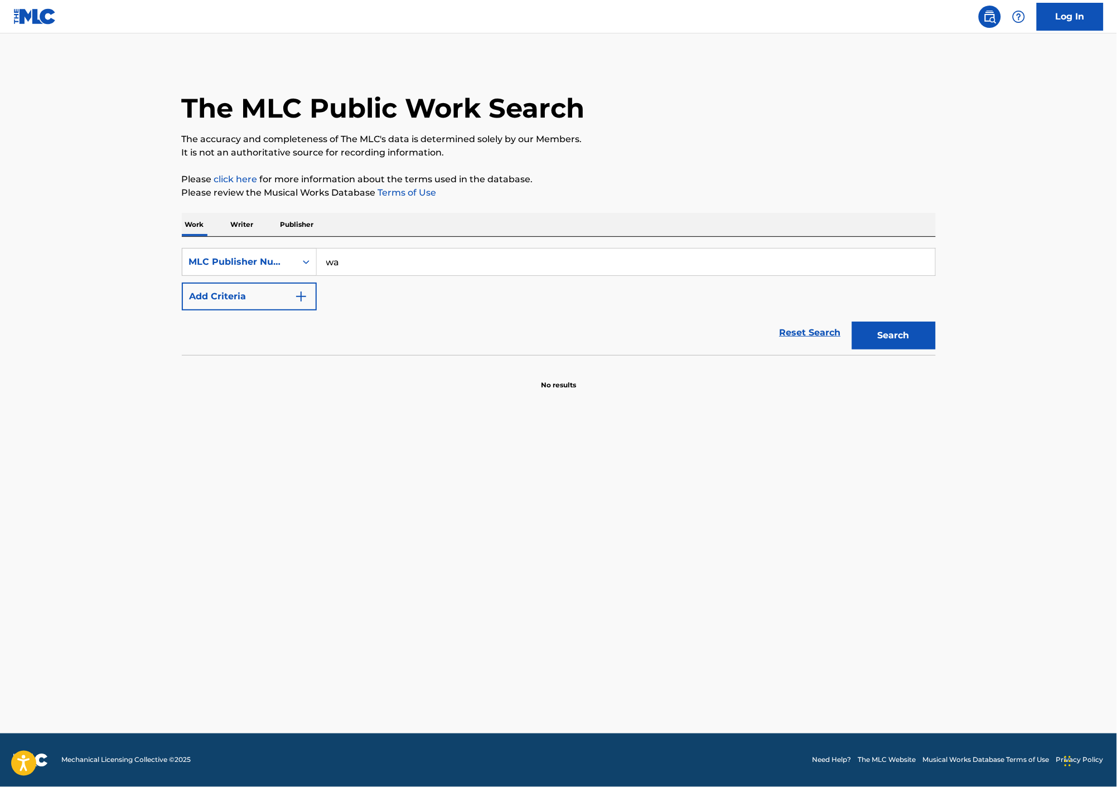
type input "w"
